Goal: Transaction & Acquisition: Purchase product/service

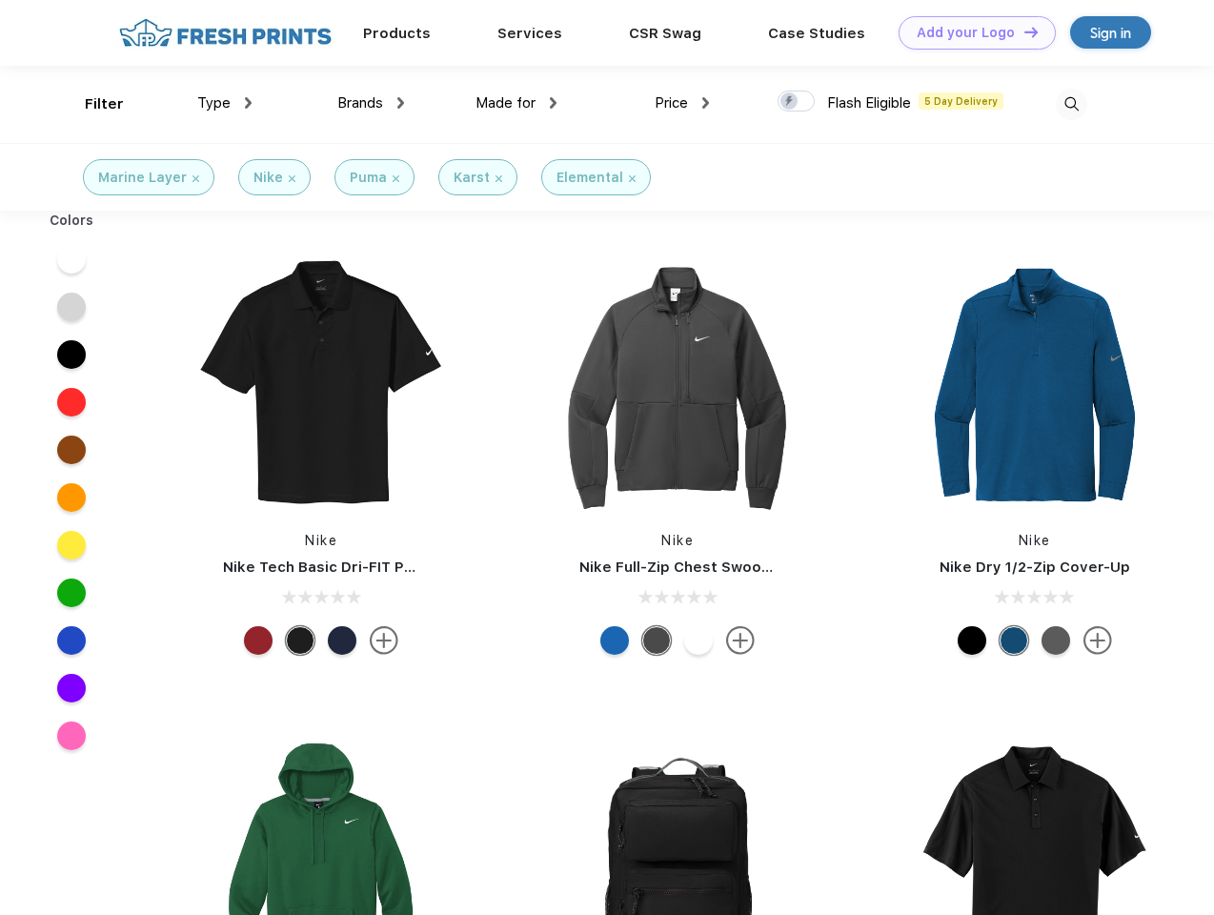
click at [970, 32] on link "Add your Logo Design Tool" at bounding box center [977, 32] width 157 height 33
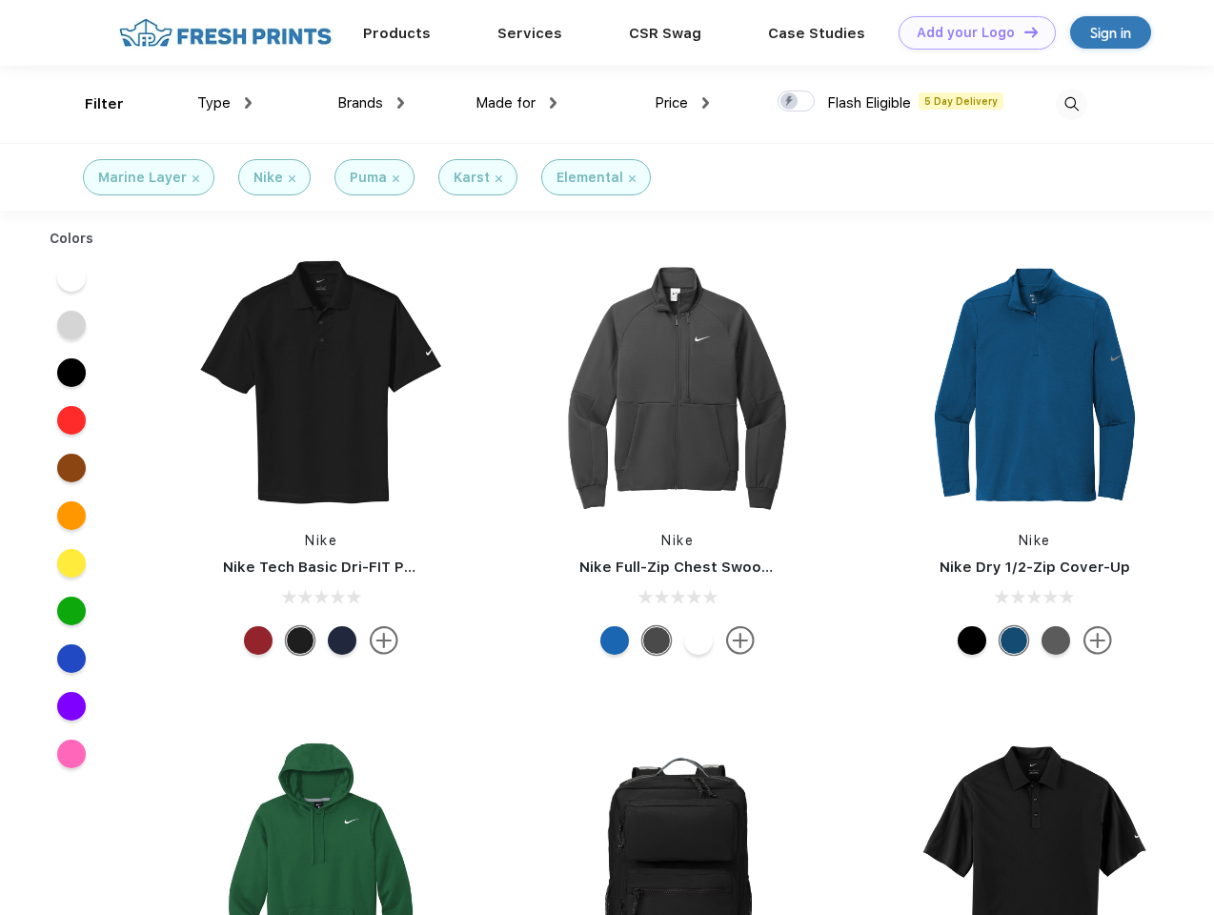
click at [0, 0] on div "Design Tool" at bounding box center [0, 0] width 0 height 0
click at [1023, 31] on link "Add your Logo Design Tool" at bounding box center [977, 32] width 157 height 33
click at [92, 104] on div "Filter" at bounding box center [104, 104] width 39 height 22
click at [225, 103] on span "Type" at bounding box center [213, 102] width 33 height 17
click at [371, 103] on span "Brands" at bounding box center [360, 102] width 46 height 17
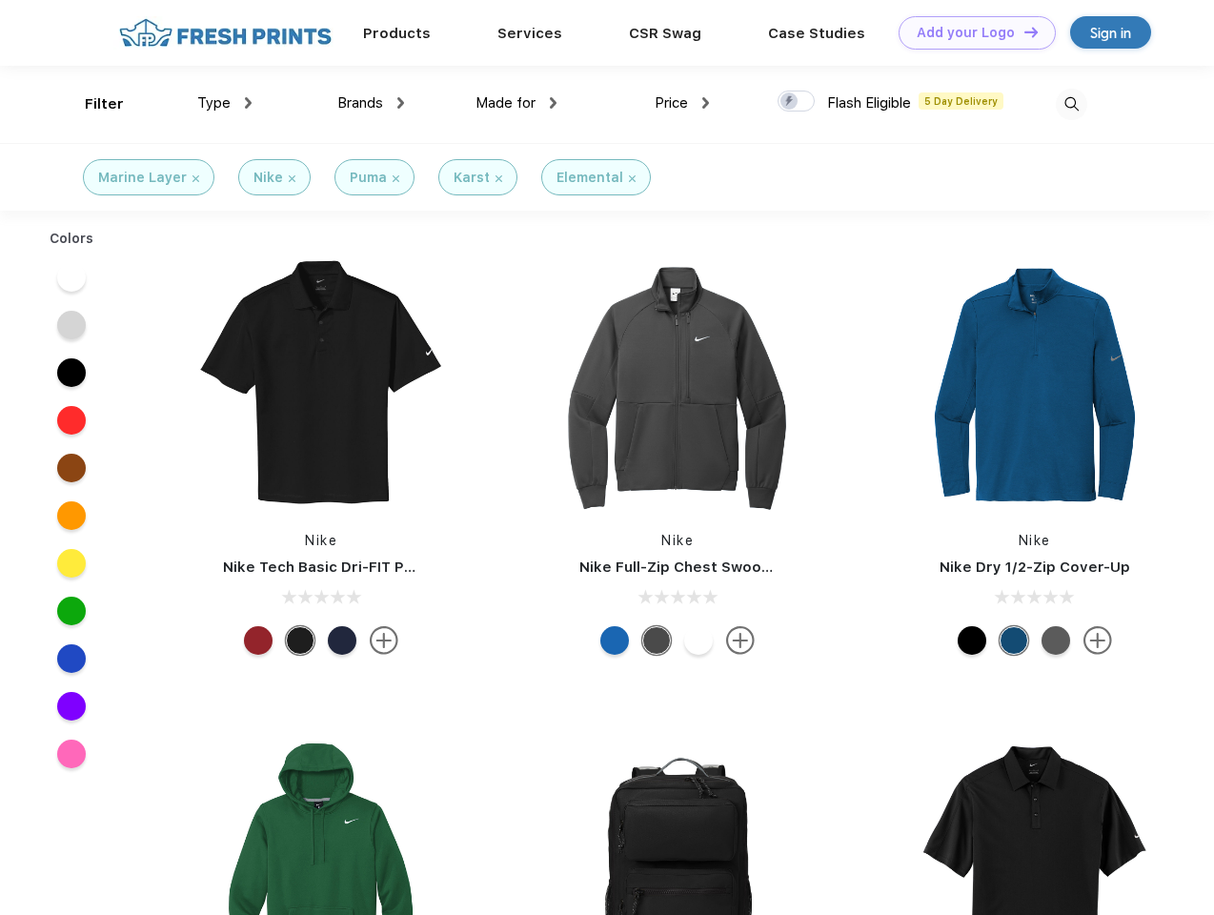
click at [517, 103] on span "Made for" at bounding box center [506, 102] width 60 height 17
click at [682, 103] on span "Price" at bounding box center [671, 102] width 33 height 17
click at [797, 102] on div at bounding box center [796, 101] width 37 height 21
click at [790, 102] on input "checkbox" at bounding box center [784, 96] width 12 height 12
click at [1071, 104] on img at bounding box center [1071, 104] width 31 height 31
